Goal: Find specific page/section: Find specific page/section

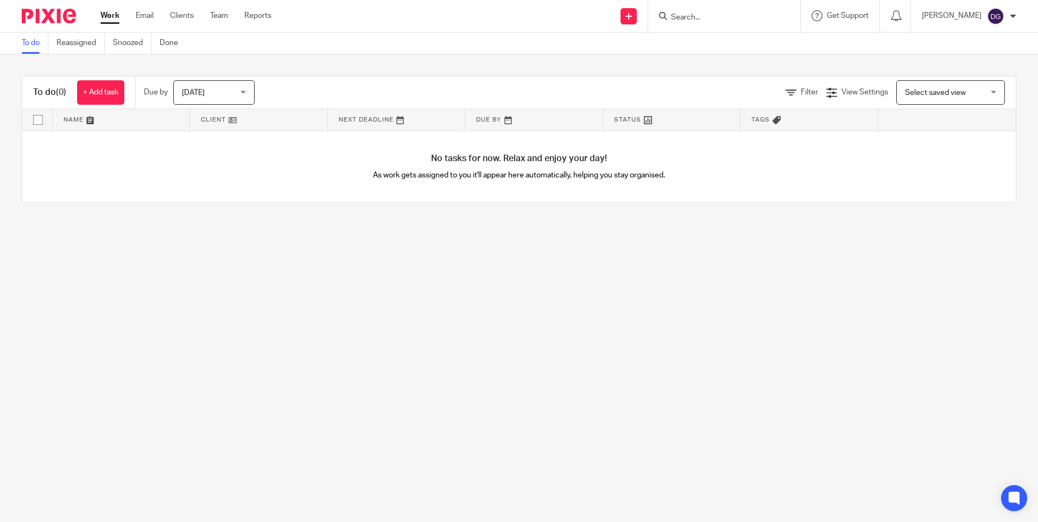
click at [689, 10] on form at bounding box center [728, 16] width 116 height 14
click at [689, 17] on input "Search" at bounding box center [719, 18] width 98 height 10
type input "SHOWTIM"
click at [729, 53] on link at bounding box center [759, 46] width 183 height 25
